Goal: Transaction & Acquisition: Download file/media

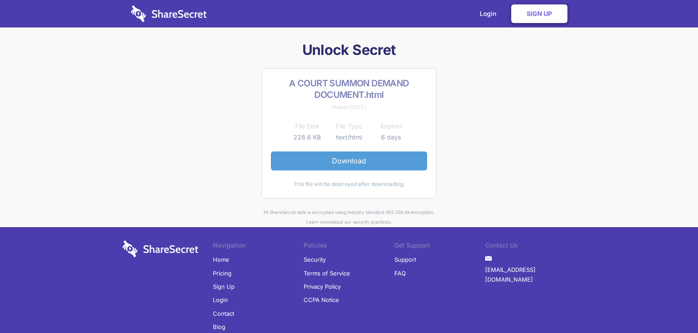
click at [354, 166] on link "Download" at bounding box center [349, 160] width 156 height 19
click at [334, 159] on link "Download" at bounding box center [349, 160] width 156 height 19
